Goal: Information Seeking & Learning: Learn about a topic

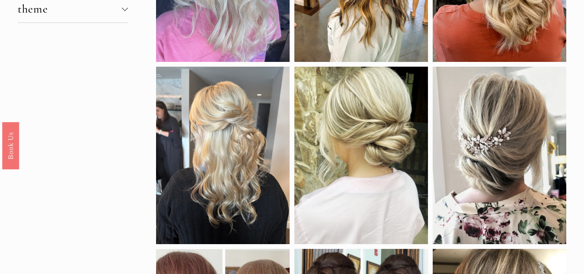
scroll to position [200, 0]
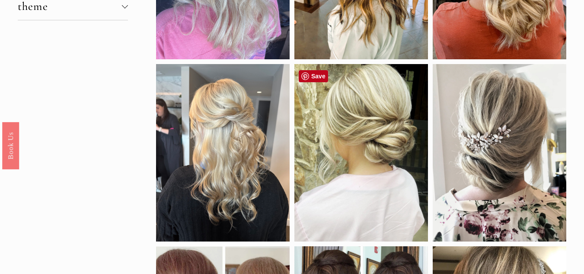
click at [372, 125] on div at bounding box center [361, 152] width 134 height 177
click at [462, 133] on div at bounding box center [500, 152] width 134 height 177
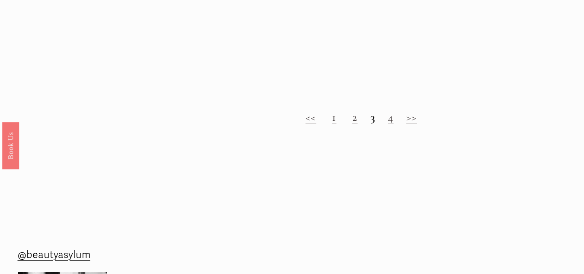
scroll to position [858, 0]
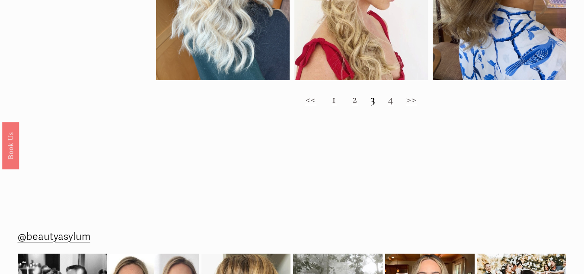
click at [392, 106] on link "4" at bounding box center [391, 99] width 6 height 14
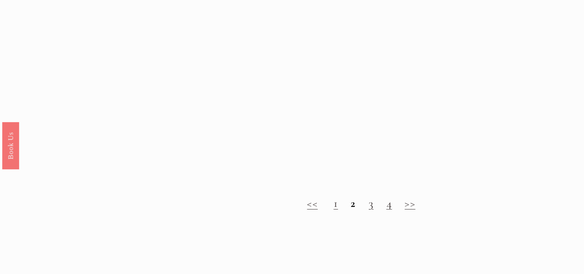
scroll to position [766, 0]
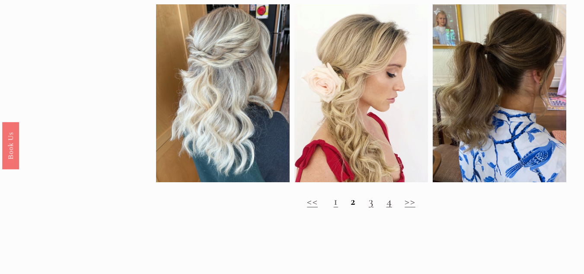
click at [334, 208] on link "1" at bounding box center [336, 201] width 4 height 14
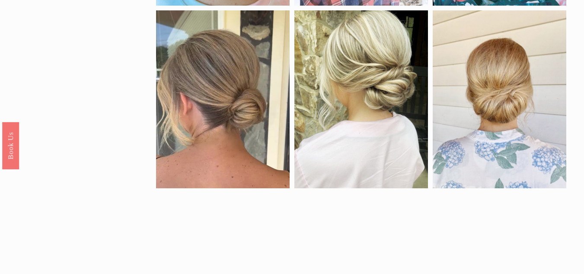
scroll to position [436, 0]
